Goal: Transaction & Acquisition: Purchase product/service

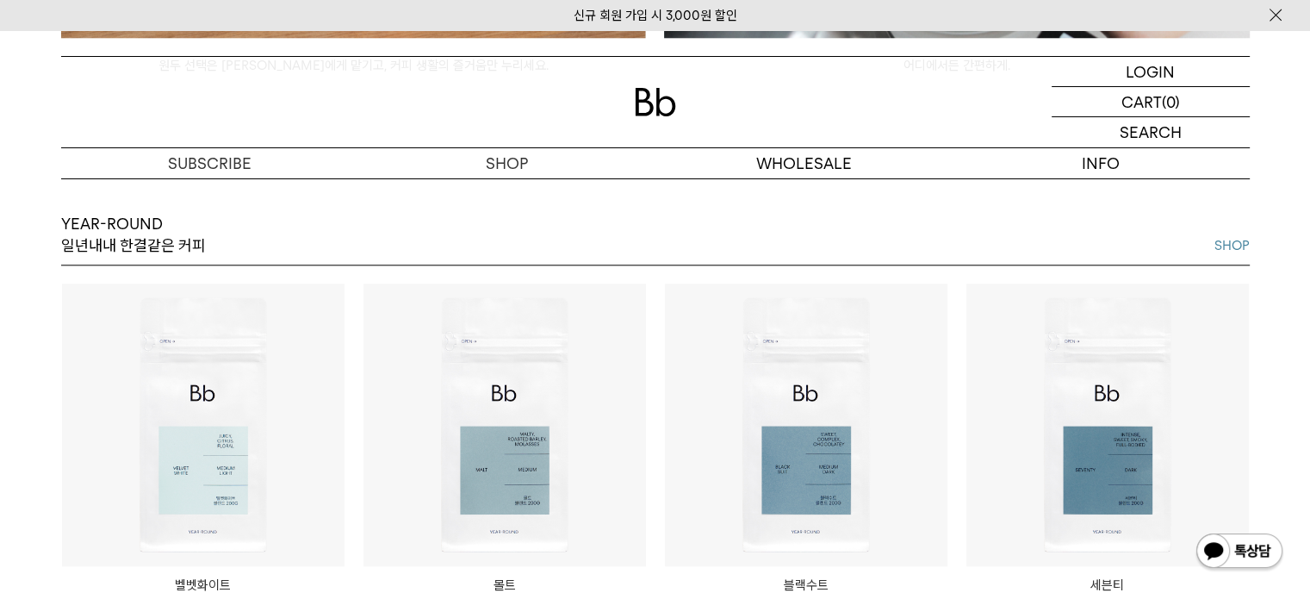
scroll to position [1378, 0]
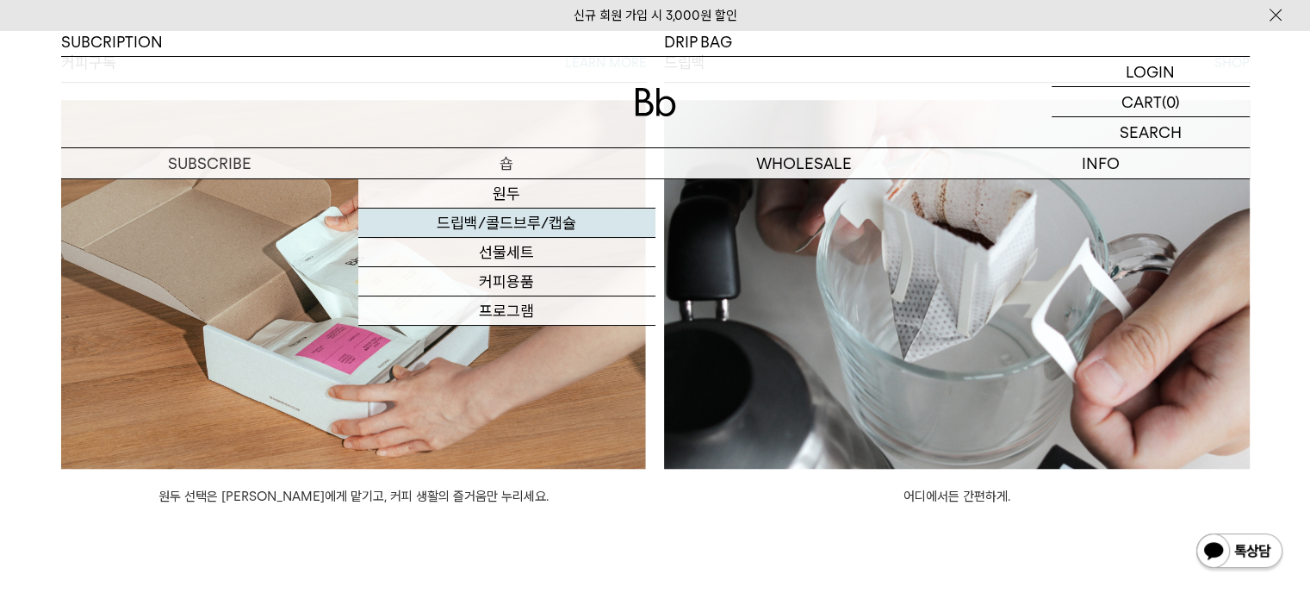
click at [518, 220] on link "드립백/콜드브루/캡슐" at bounding box center [506, 222] width 297 height 29
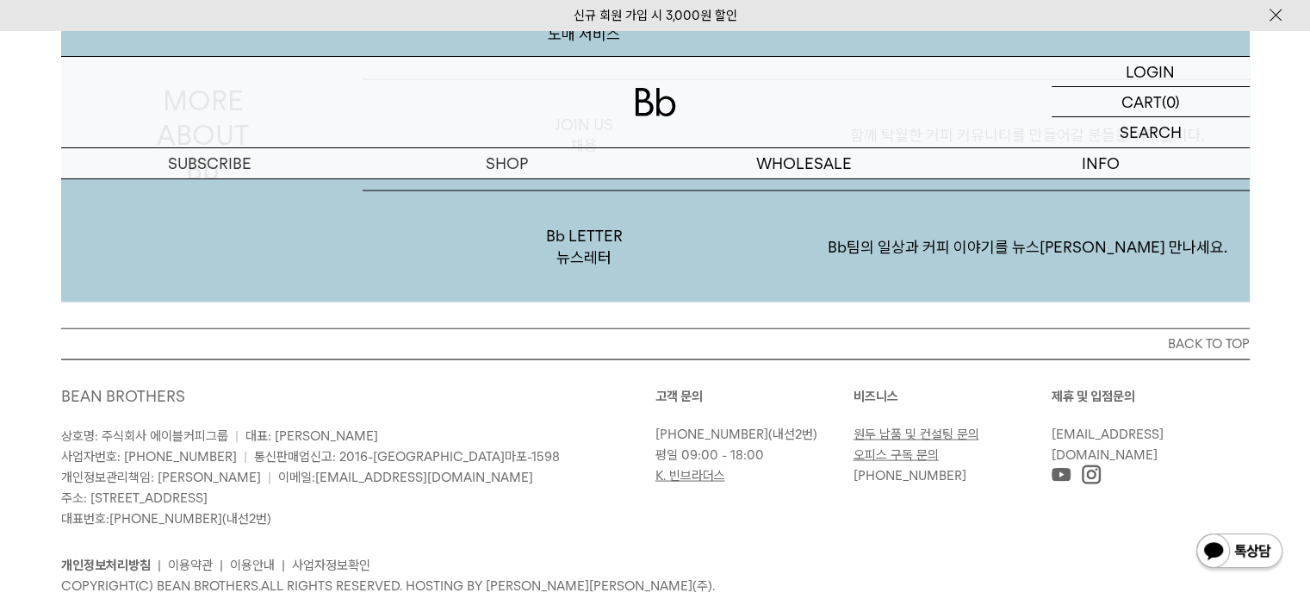
scroll to position [3270, 0]
